Goal: Obtain resource: Download file/media

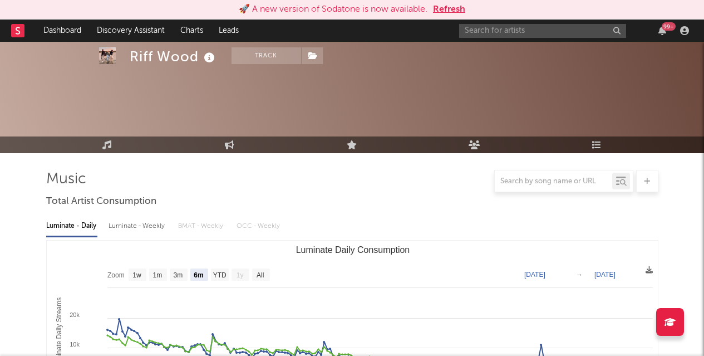
select select "6m"
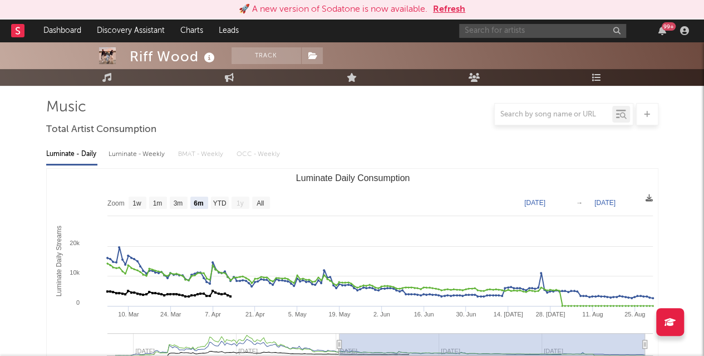
click at [503, 28] on input "text" at bounding box center [542, 31] width 167 height 14
type input "shaboozey"
click at [511, 28] on input "shaboozey" at bounding box center [542, 31] width 167 height 14
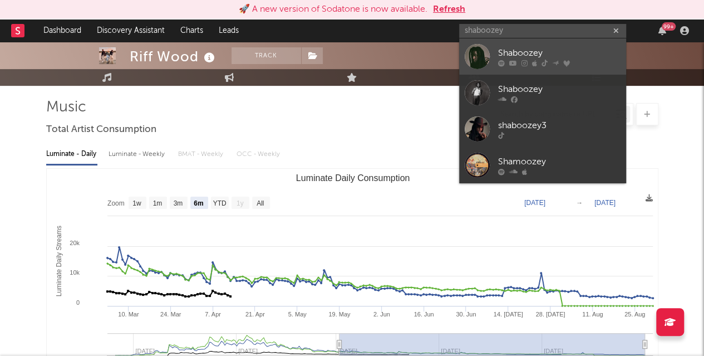
click at [514, 51] on div "Shaboozey" at bounding box center [559, 52] width 122 height 13
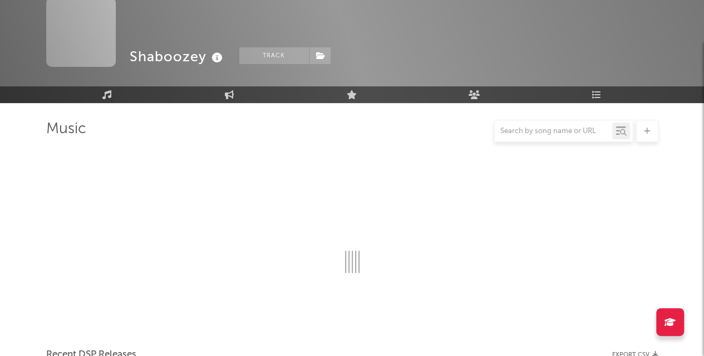
scroll to position [72, 0]
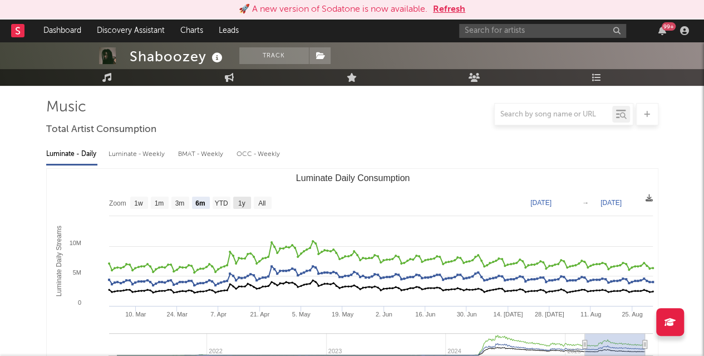
click at [243, 203] on text "1y" at bounding box center [241, 203] width 7 height 8
select select "1y"
type input "[DATE]"
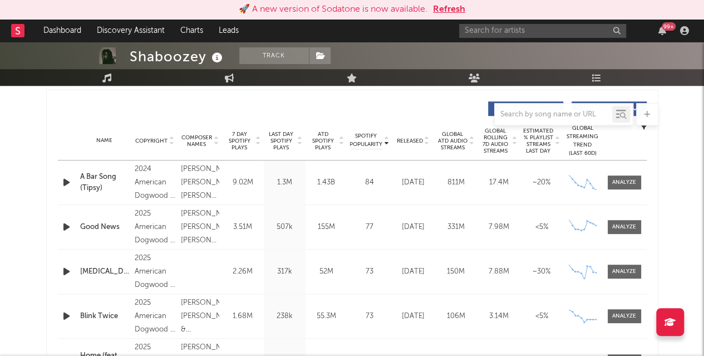
scroll to position [417, 0]
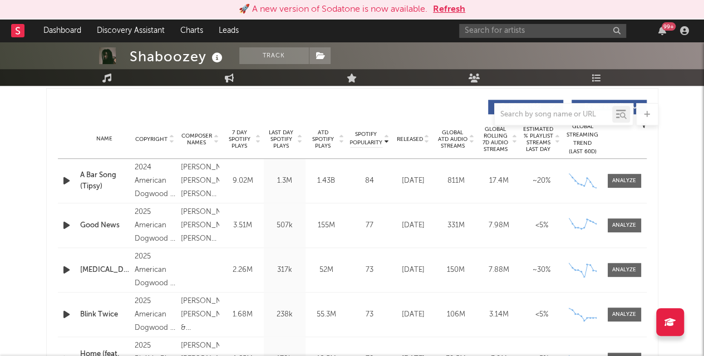
click at [452, 147] on span "Global ATD Audio Streams" at bounding box center [452, 139] width 31 height 20
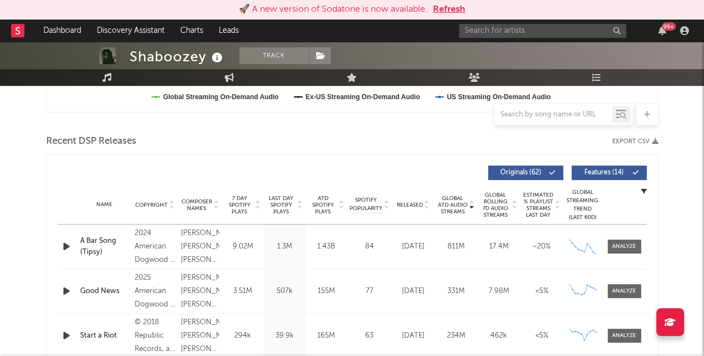
scroll to position [353, 0]
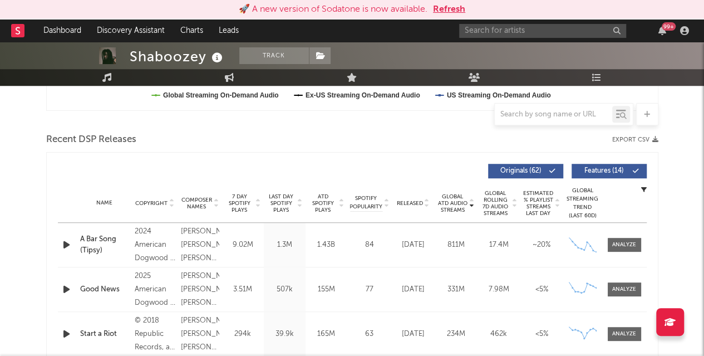
click at [654, 137] on icon "button" at bounding box center [655, 139] width 6 height 6
